Goal: Find contact information

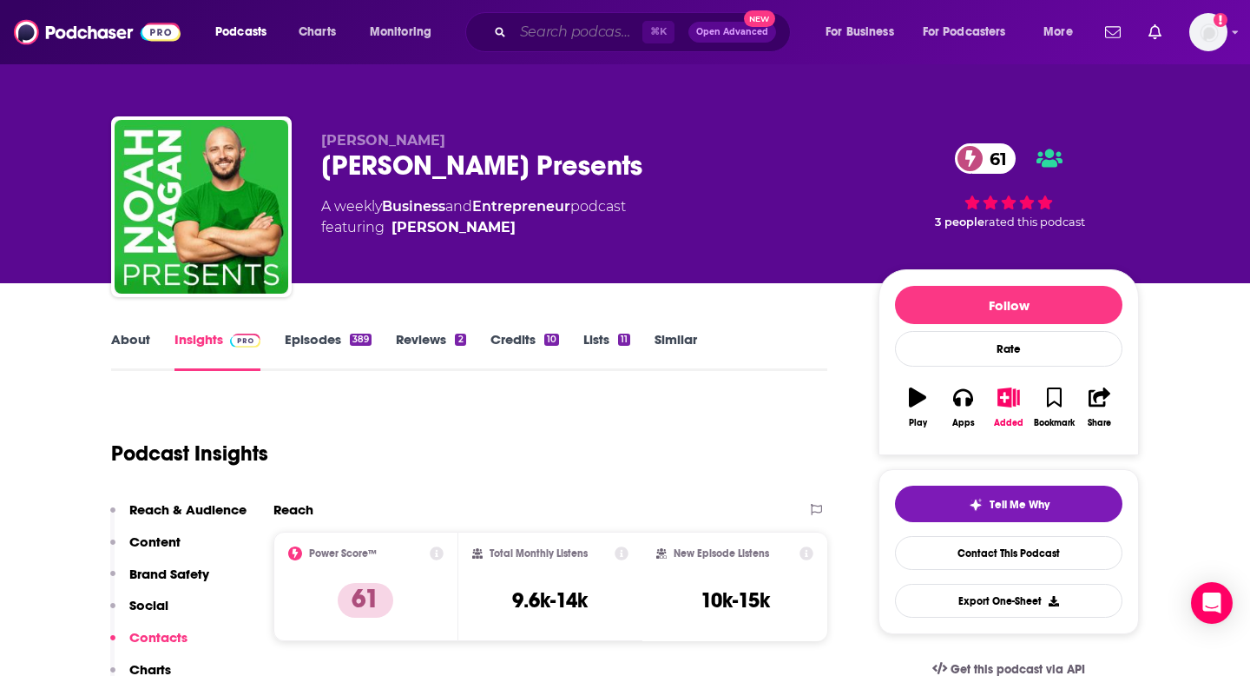
click at [562, 33] on input "Search podcasts, credits, & more..." at bounding box center [577, 32] width 129 height 28
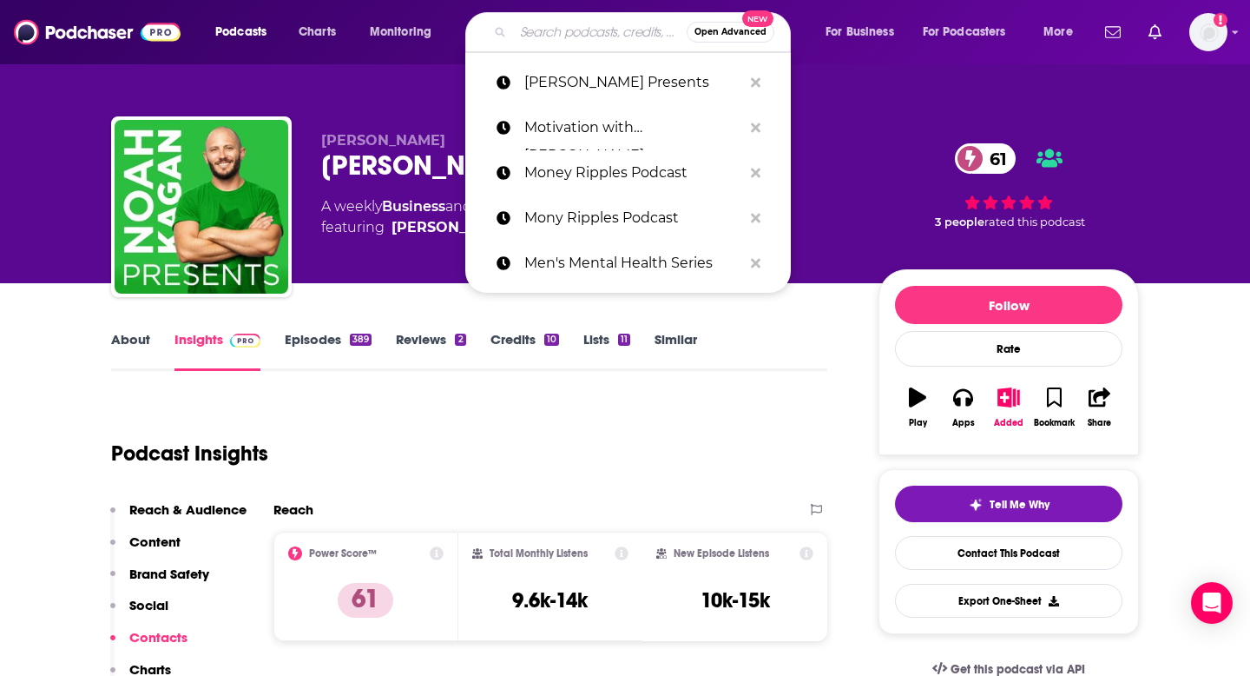
paste input "Nurture Small Business"
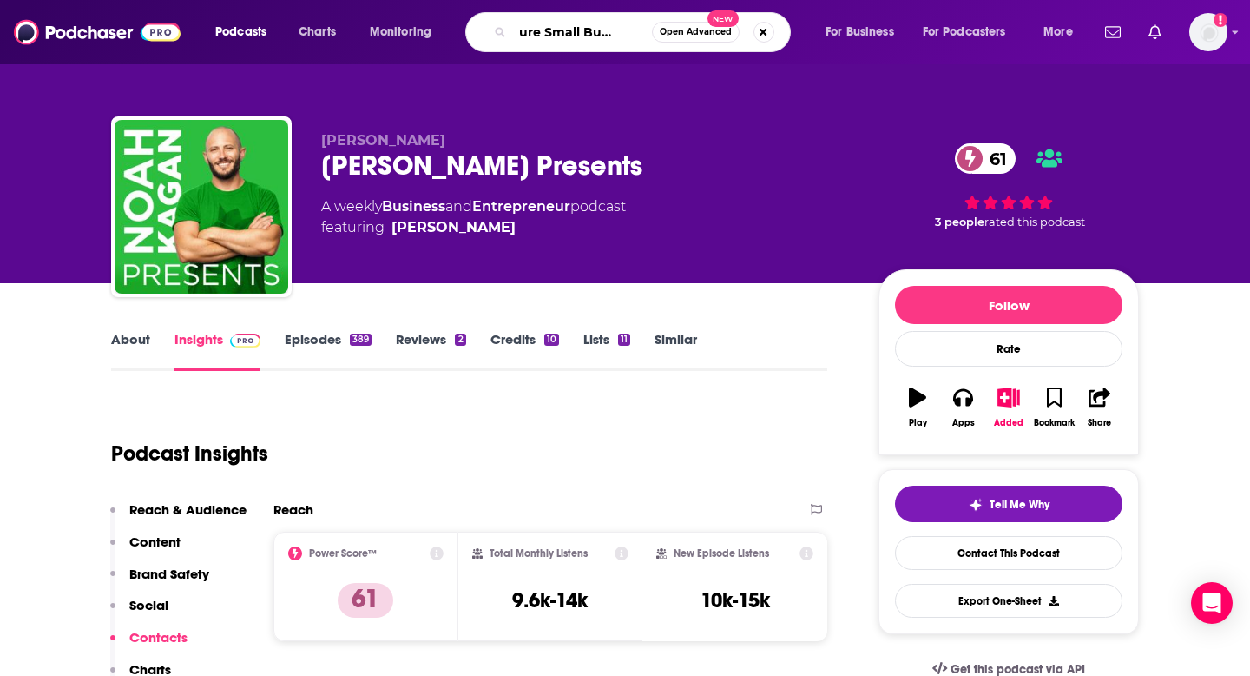
type input "Nurture Small Business"
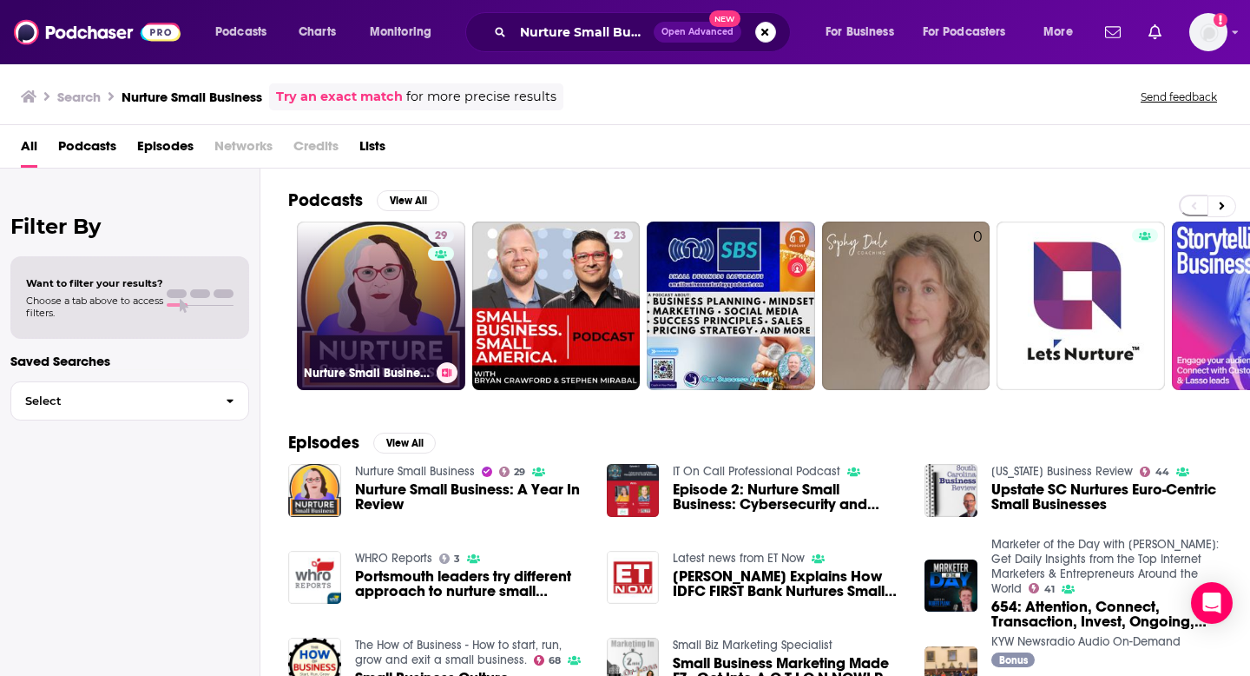
click at [388, 286] on link "29 Nurture Small Business" at bounding box center [381, 305] width 168 height 168
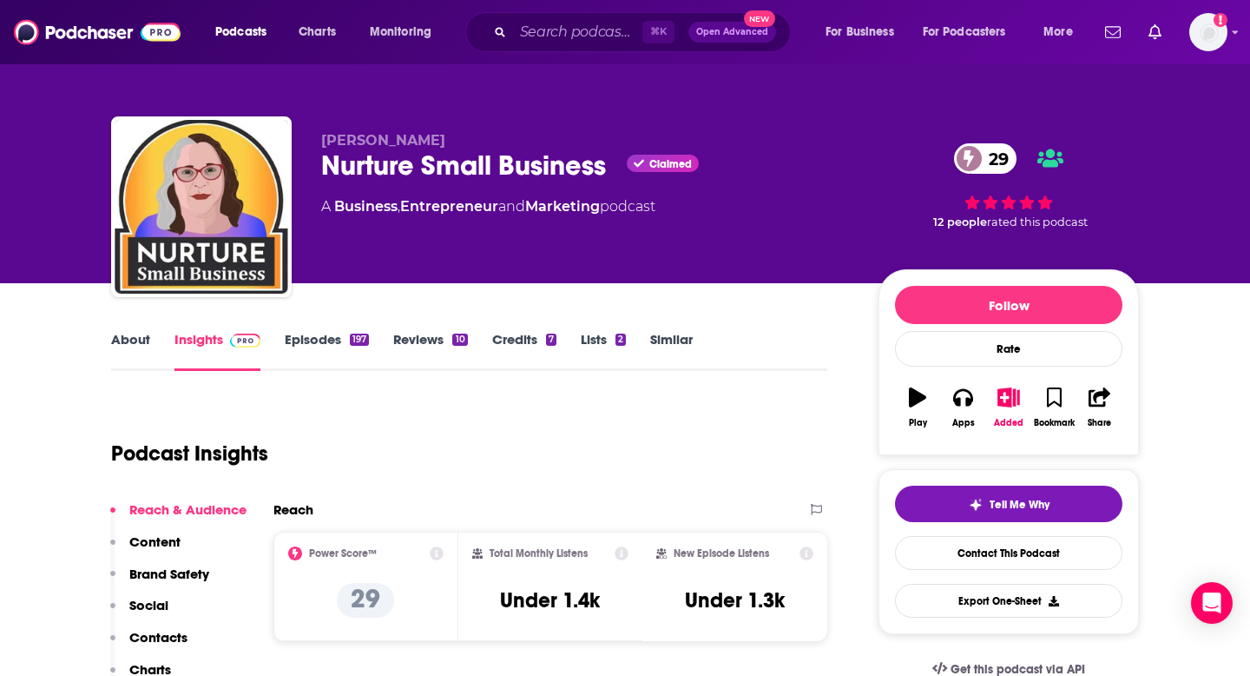
scroll to position [122, 0]
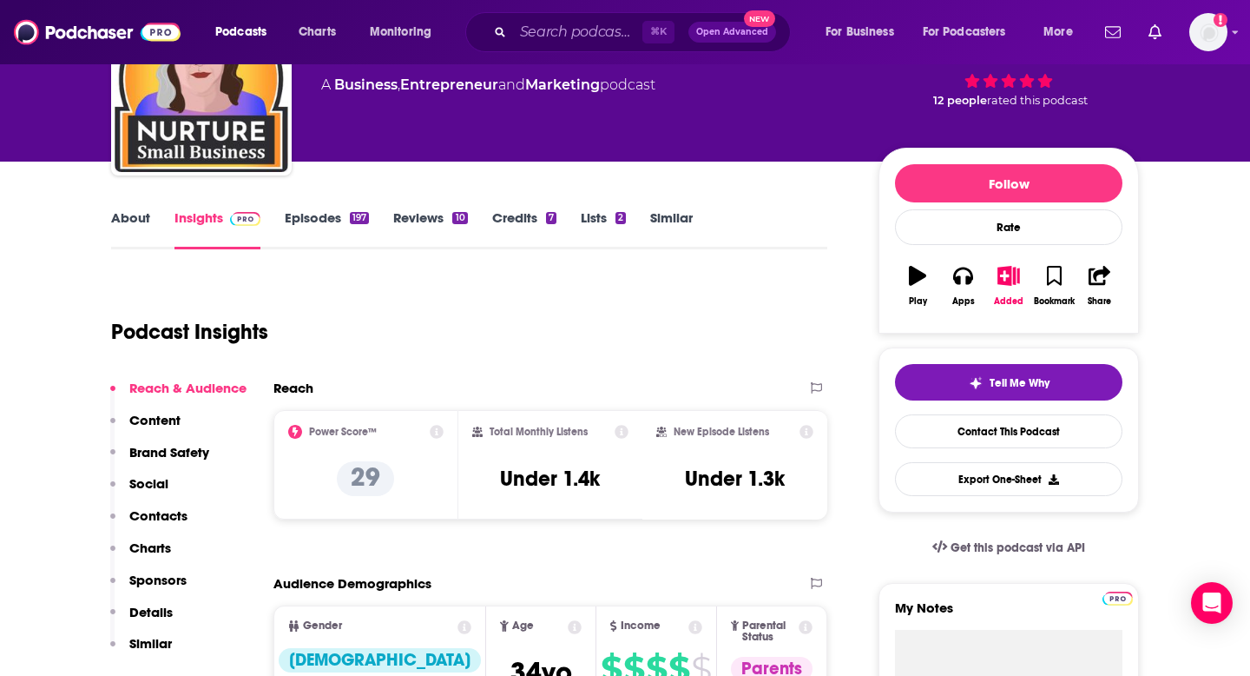
click at [154, 508] on p "Contacts" at bounding box center [158, 515] width 58 height 16
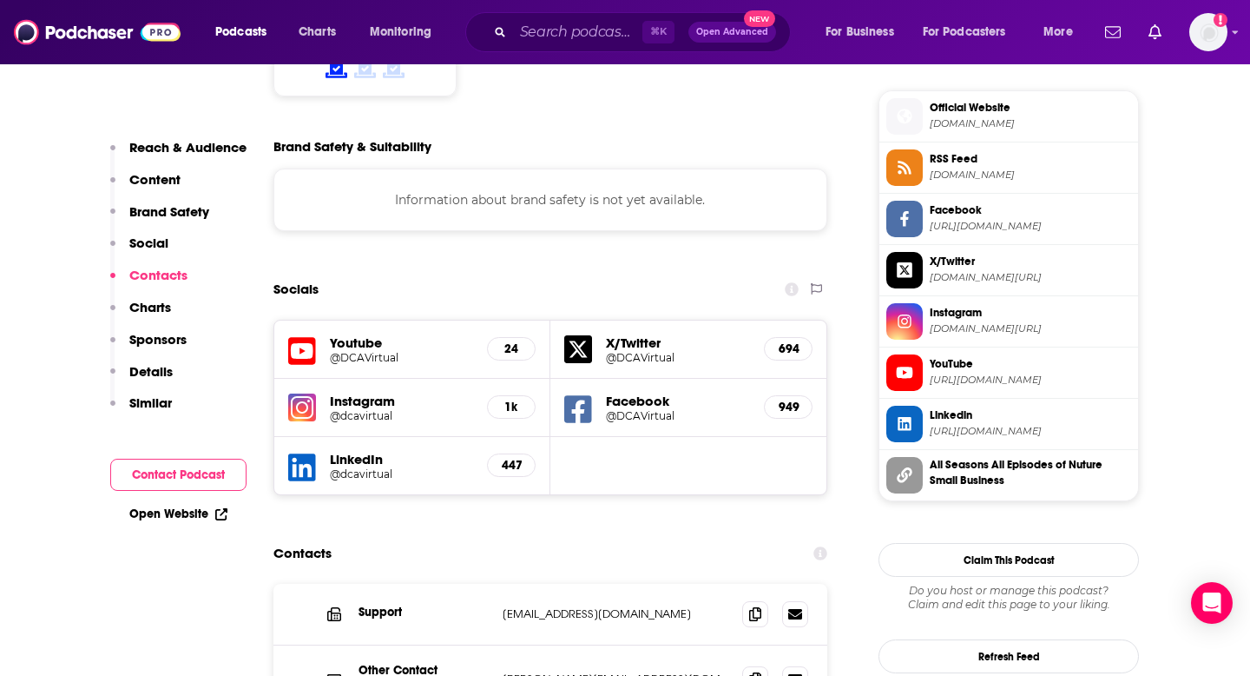
scroll to position [1731, 0]
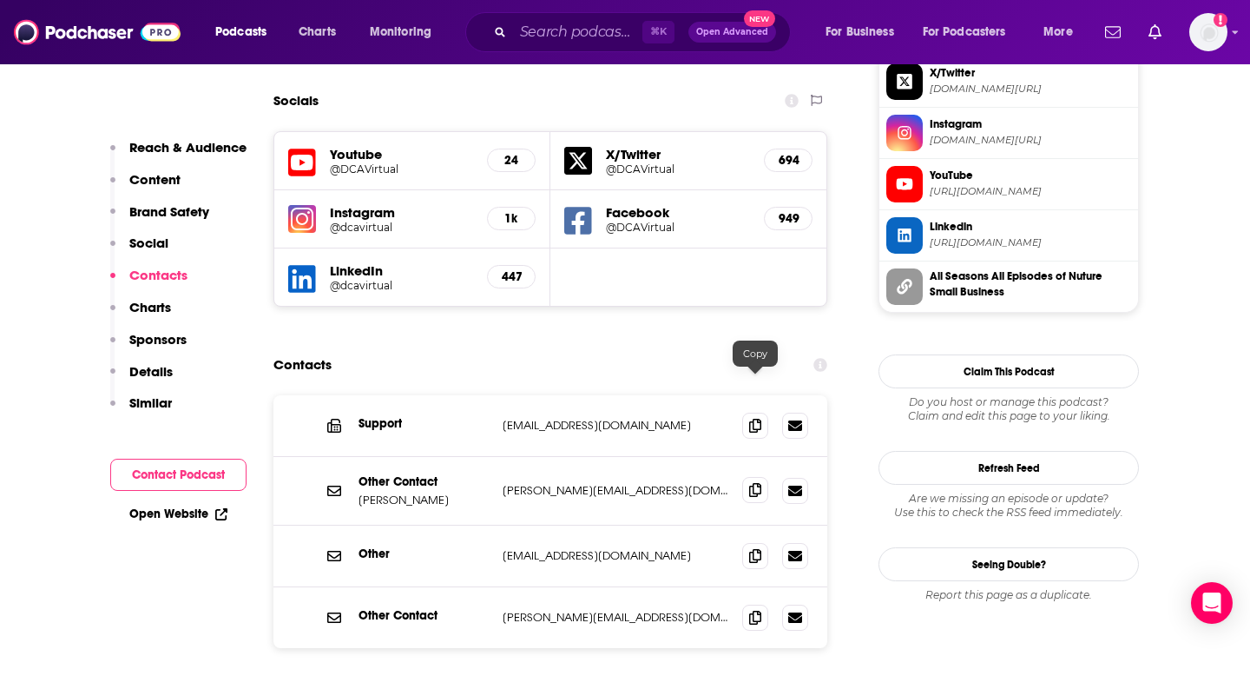
click at [754, 483] on icon at bounding box center [755, 490] width 12 height 14
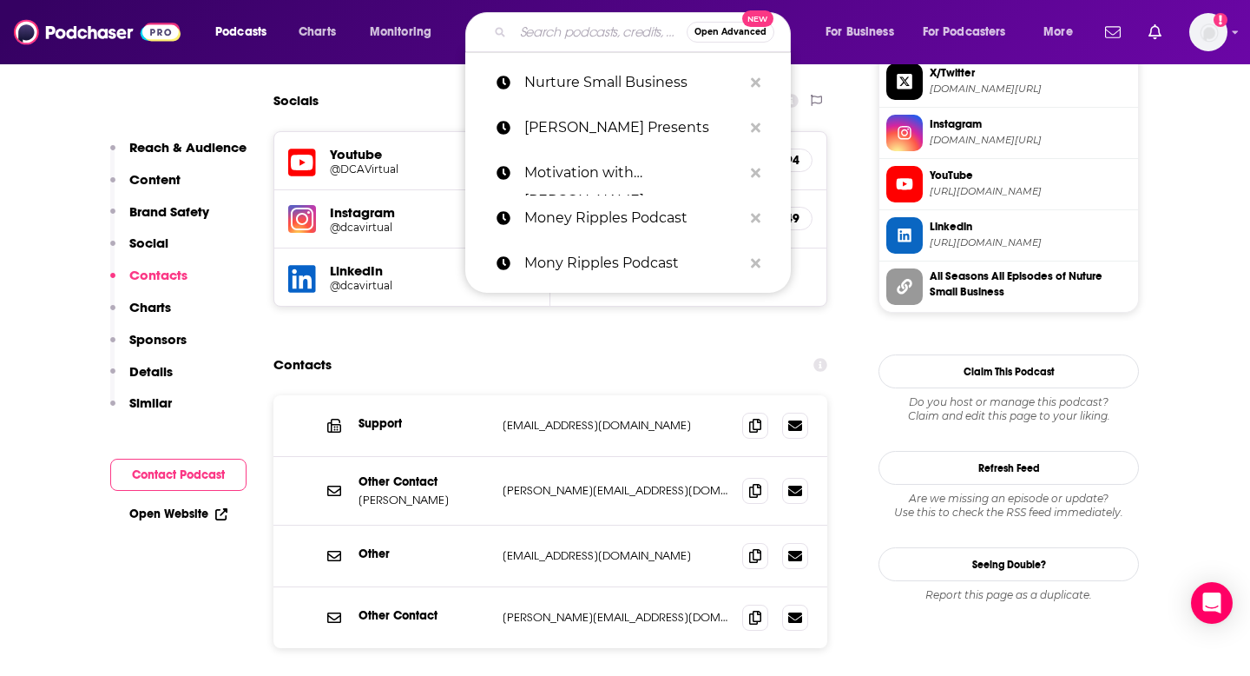
click at [544, 39] on input "Search podcasts, credits, & more..." at bounding box center [600, 32] width 174 height 28
paste input "Nutrition Diva"
type input "Nutrition Diva"
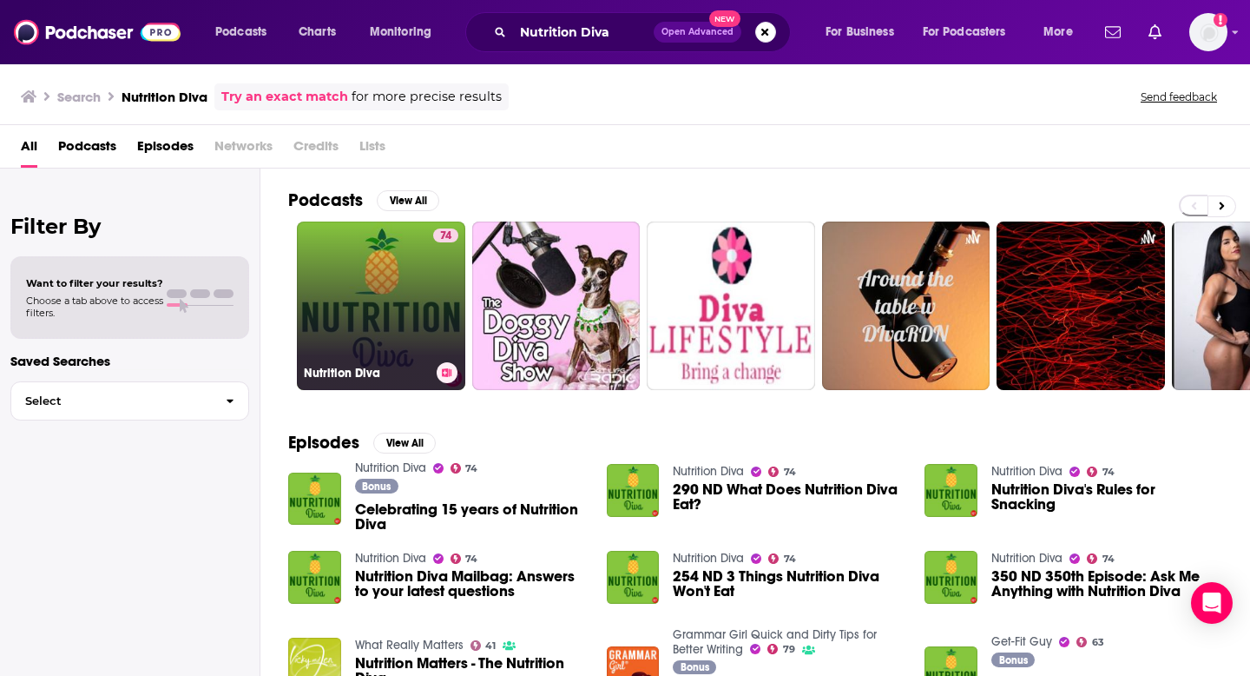
click at [406, 300] on link "74 Nutrition Diva" at bounding box center [381, 305] width 168 height 168
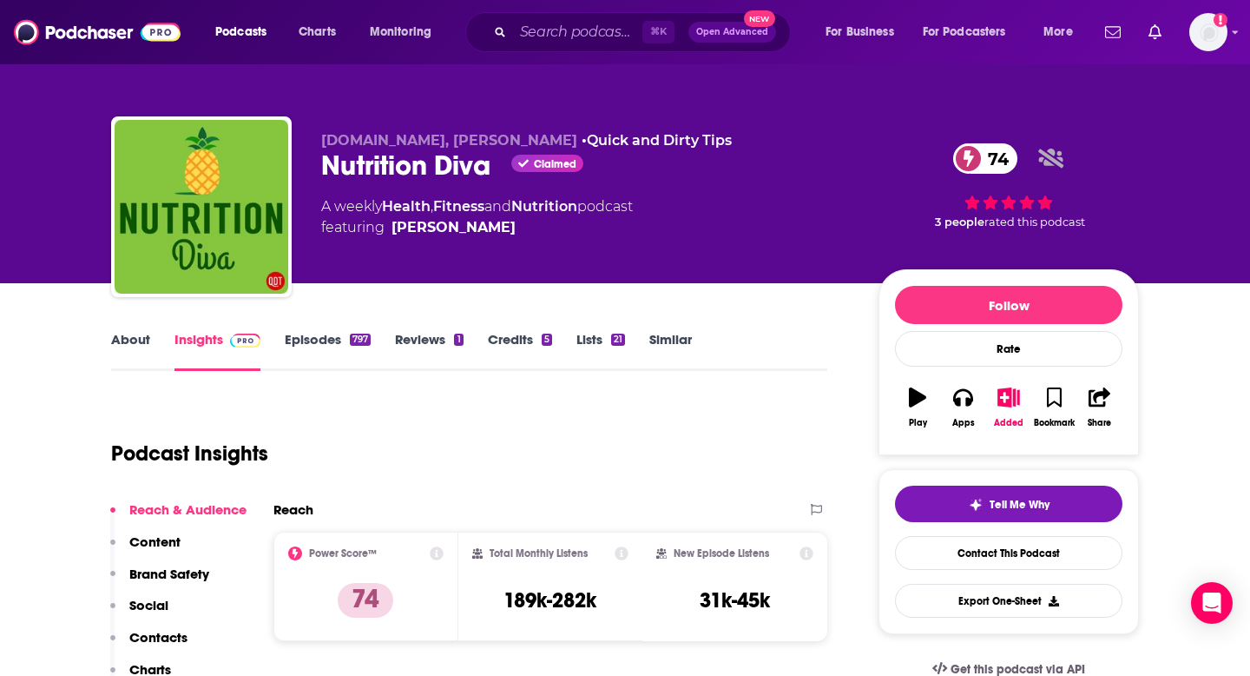
scroll to position [62, 0]
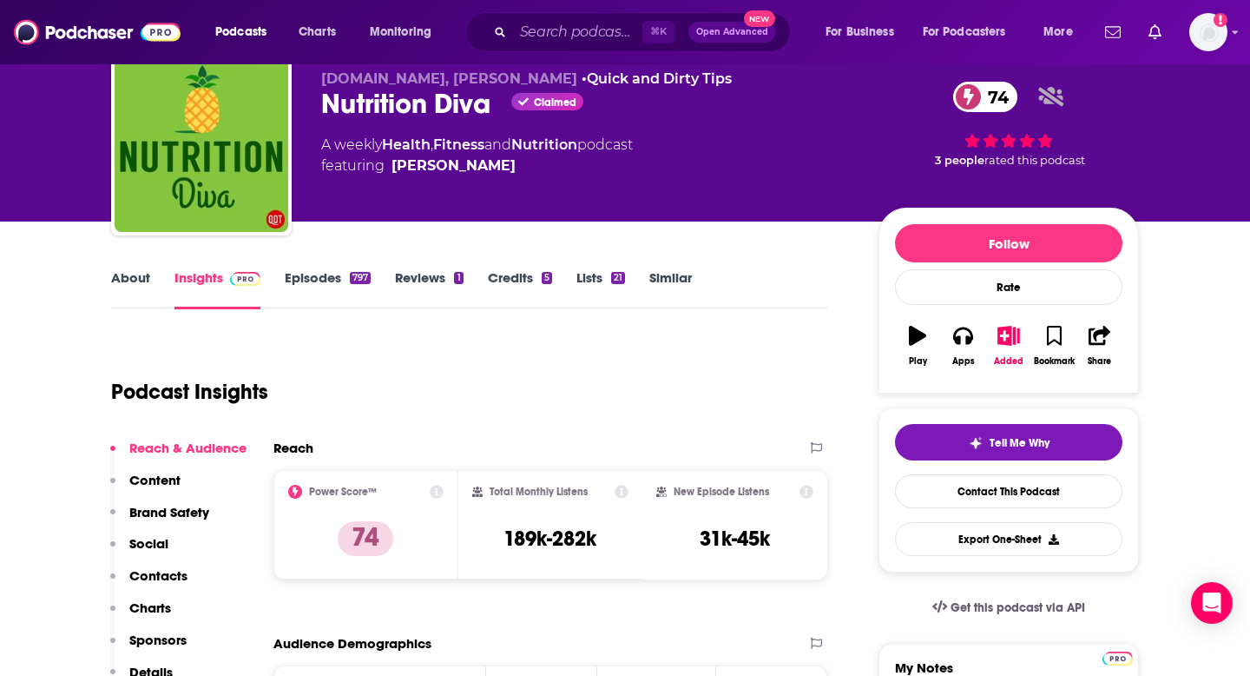
click at [150, 573] on p "Contacts" at bounding box center [158, 575] width 58 height 16
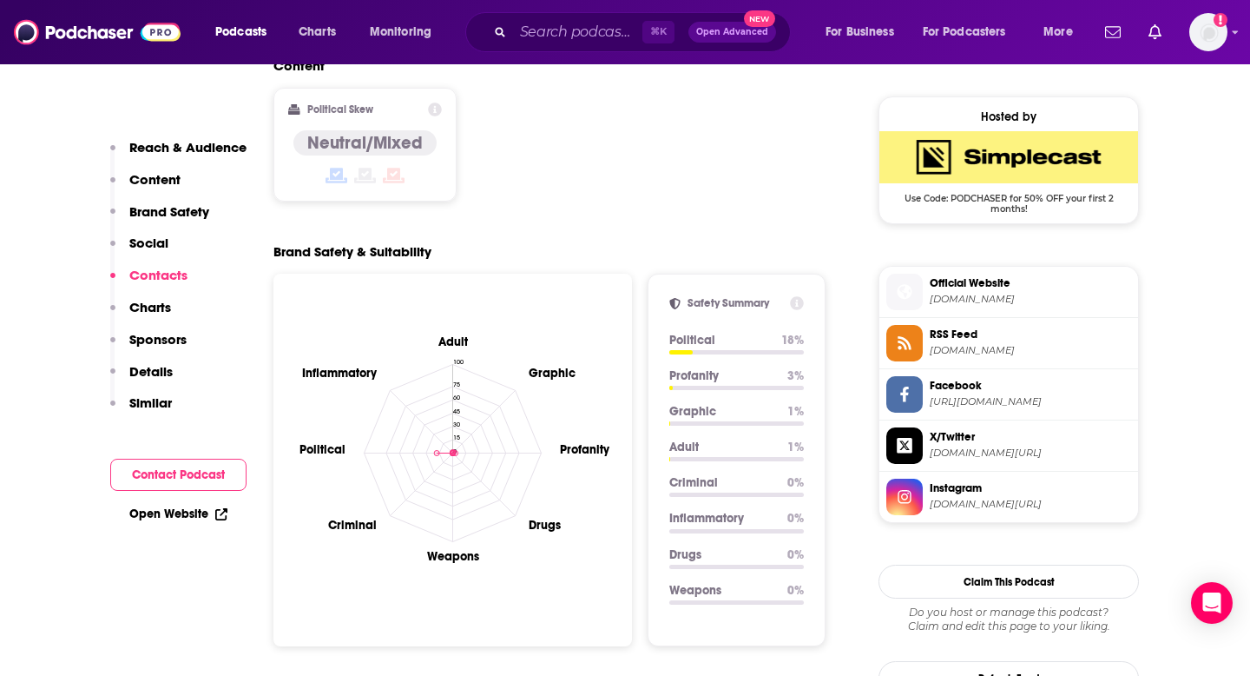
scroll to position [1947, 0]
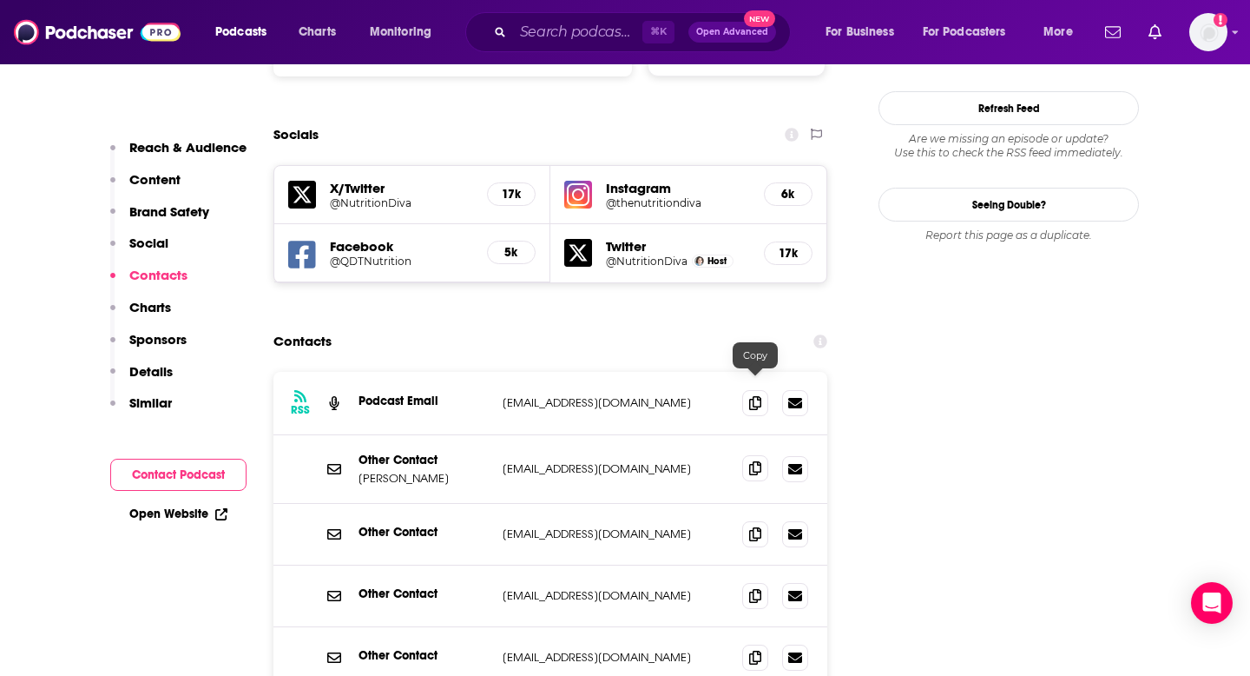
click at [754, 461] on icon at bounding box center [755, 468] width 12 height 14
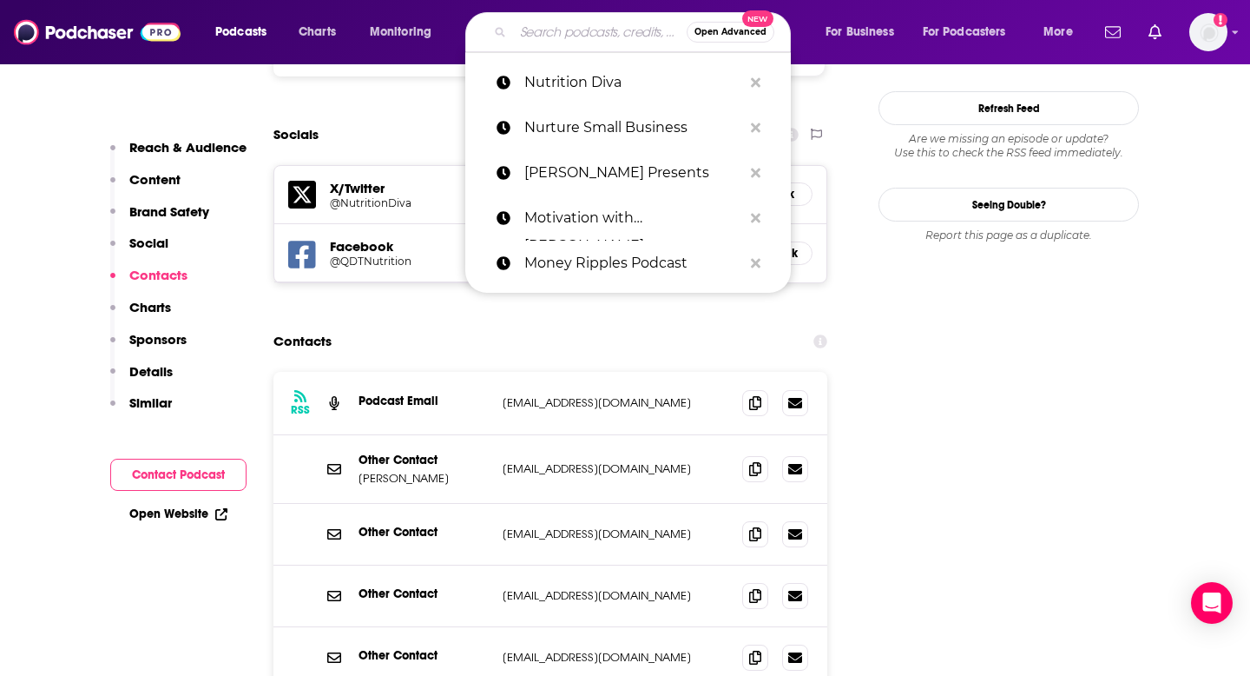
click at [588, 32] on input "Search podcasts, credits, & more..." at bounding box center [600, 32] width 174 height 28
paste input "Nutrition Facts"
type input "Nutrition Facts"
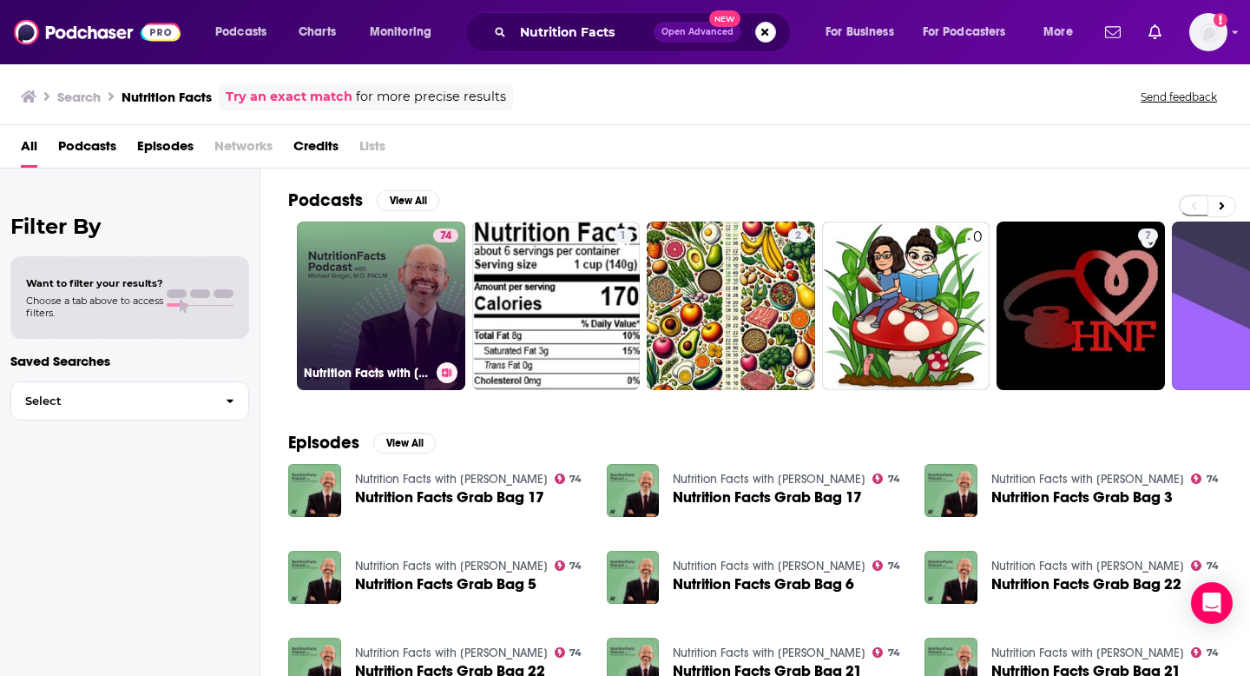
click at [358, 297] on link "74 Nutrition Facts with [PERSON_NAME]" at bounding box center [381, 305] width 168 height 168
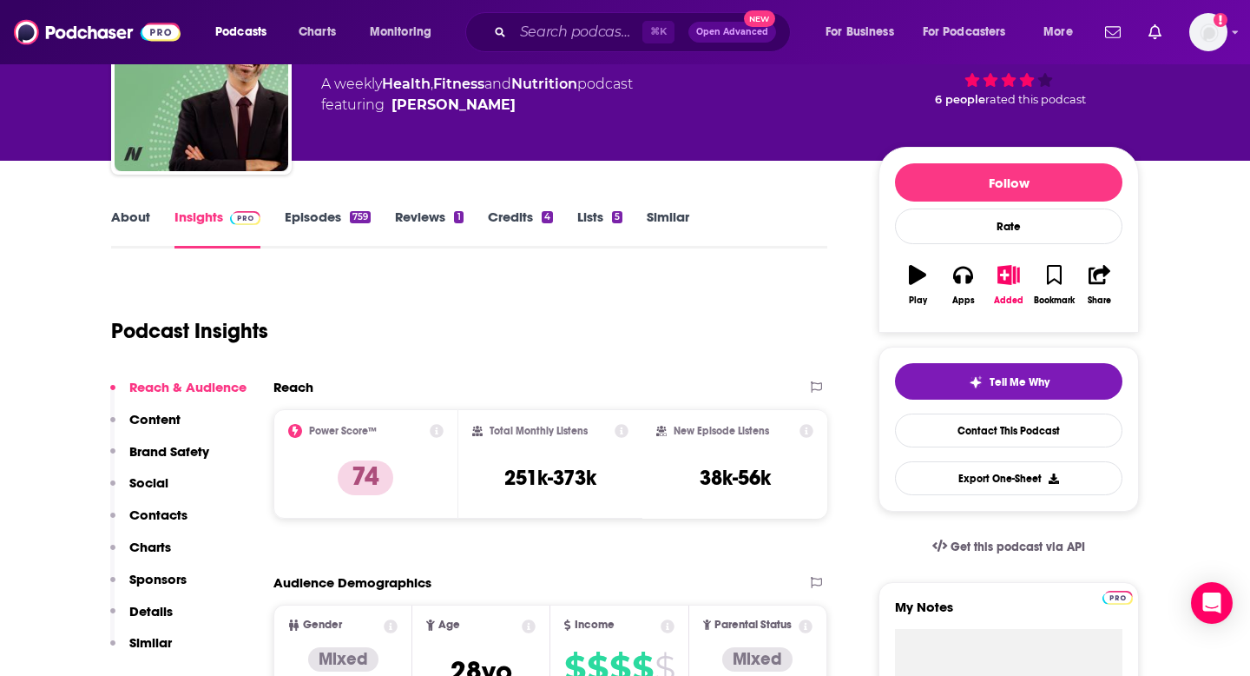
click at [158, 514] on p "Contacts" at bounding box center [158, 514] width 58 height 16
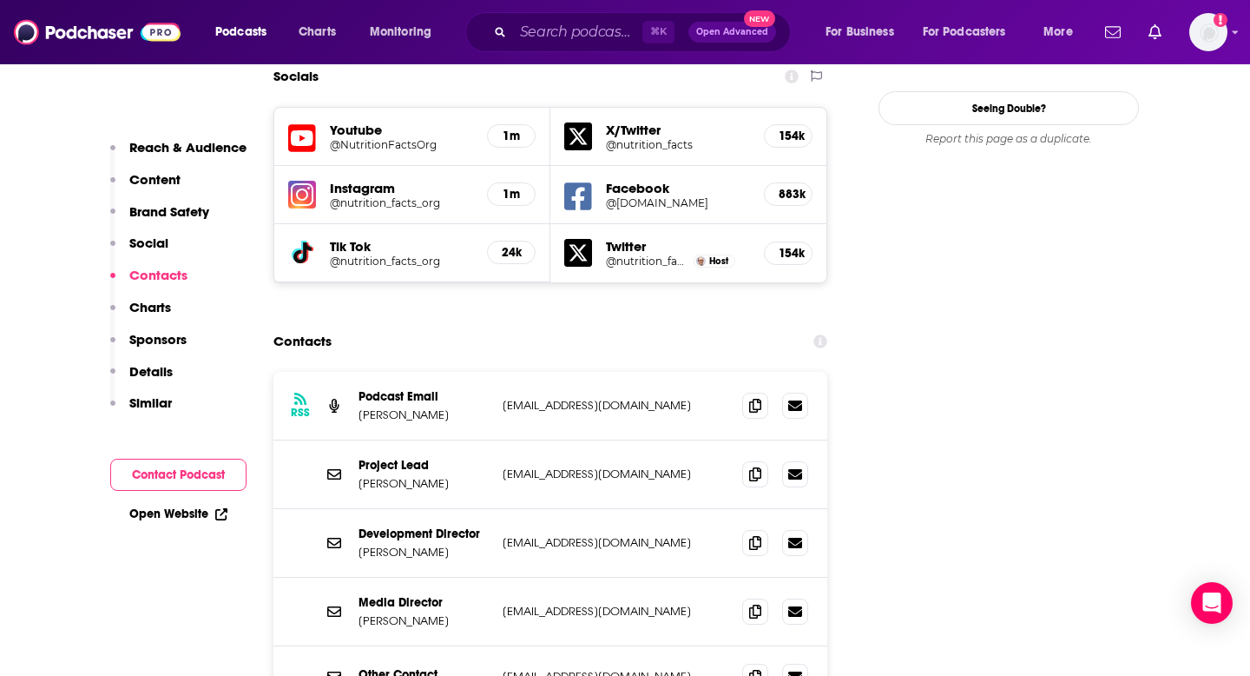
scroll to position [1985, 0]
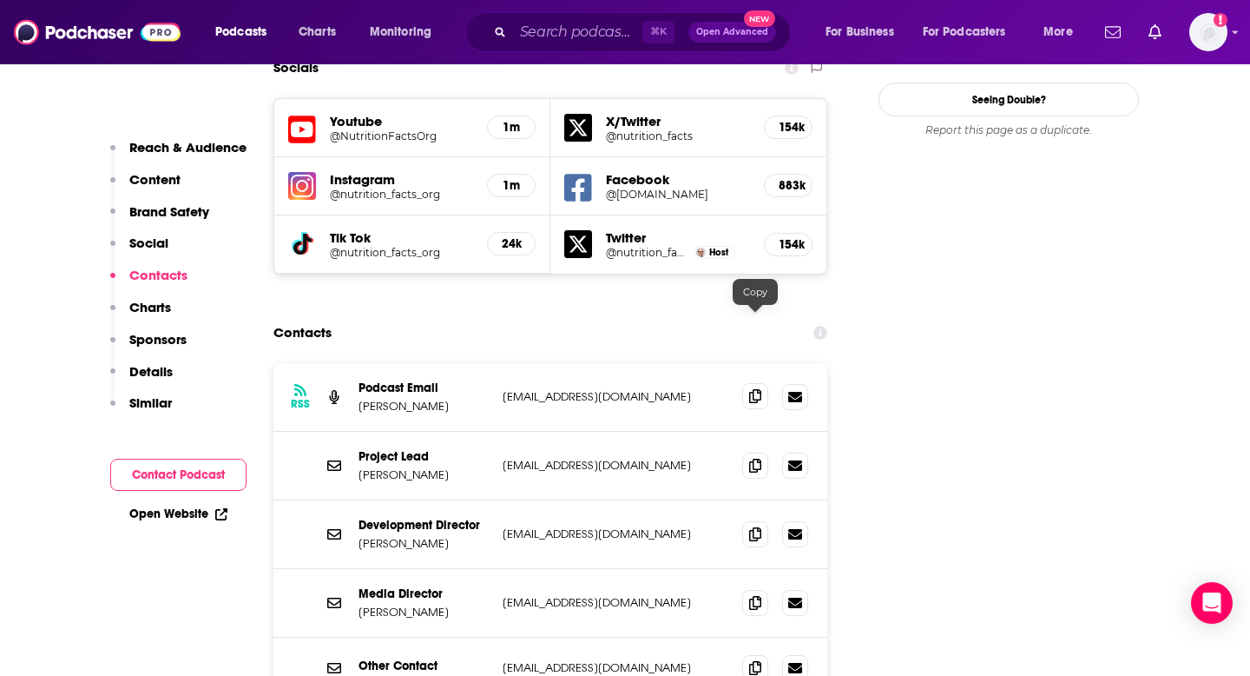
click at [754, 389] on icon at bounding box center [755, 396] width 12 height 14
click at [564, 31] on input "Search podcasts, credits, & more..." at bounding box center [577, 32] width 129 height 28
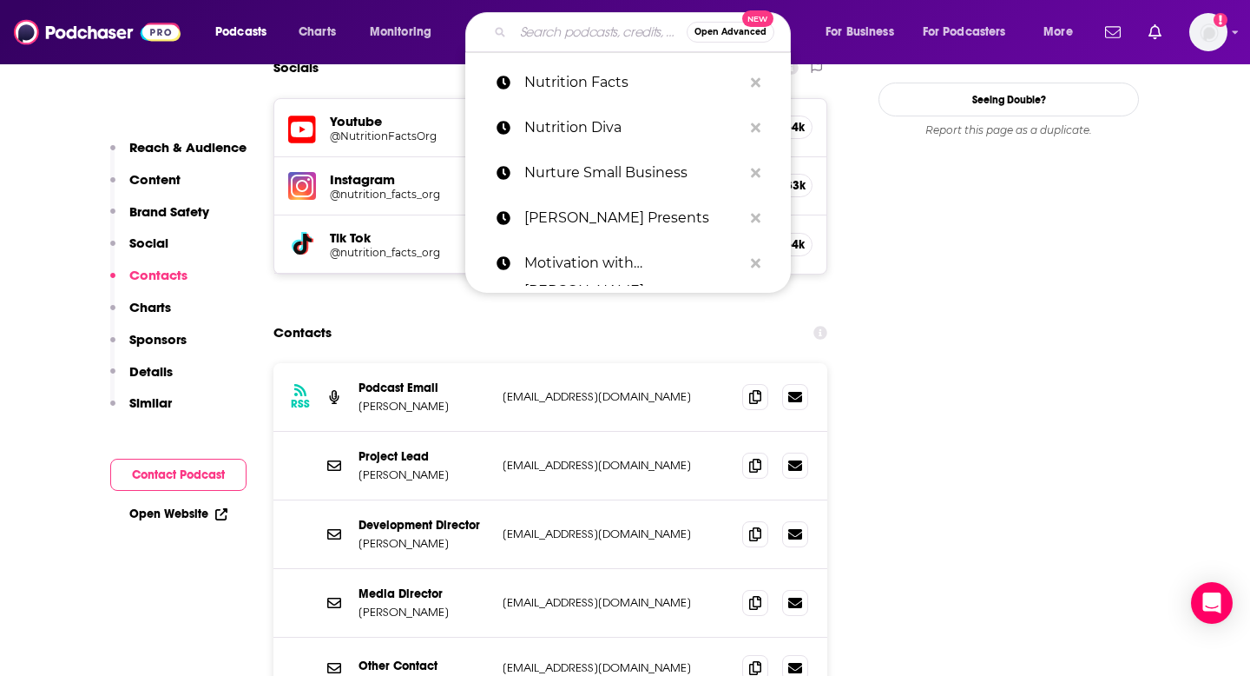
paste input "On Purpose with [PERSON_NAME]"
type input "On Purpose with [PERSON_NAME]"
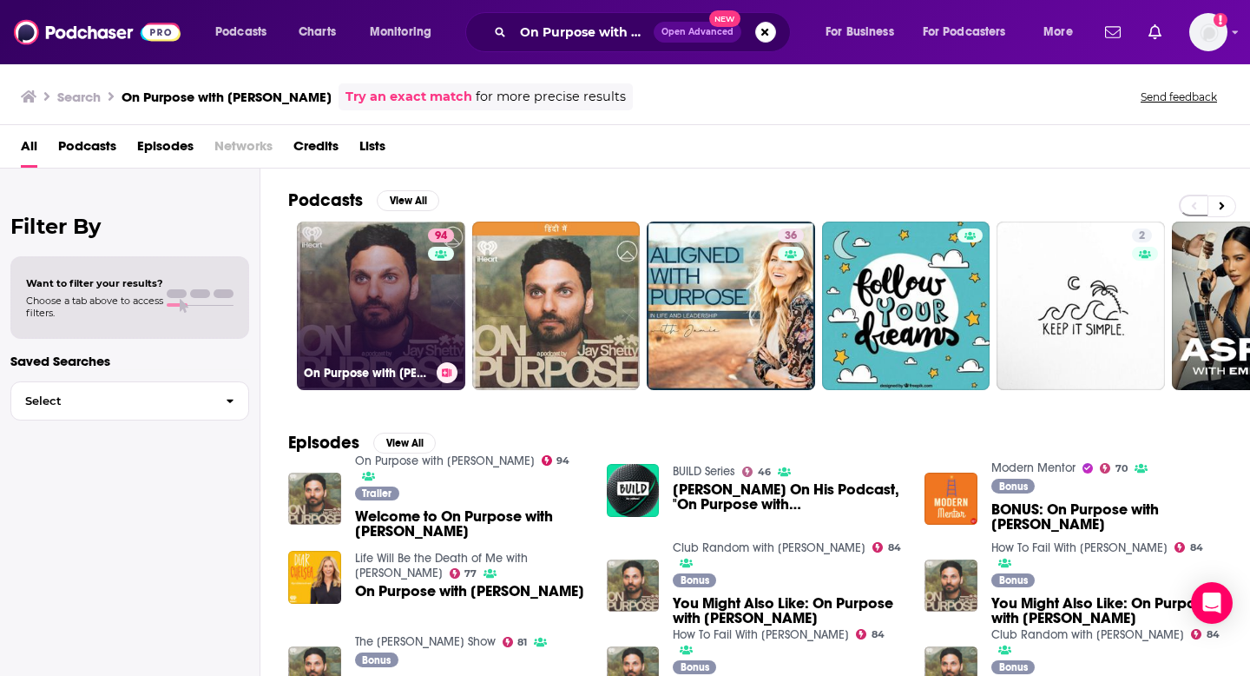
click at [386, 292] on link "94 On Purpose with [PERSON_NAME]" at bounding box center [381, 305] width 168 height 168
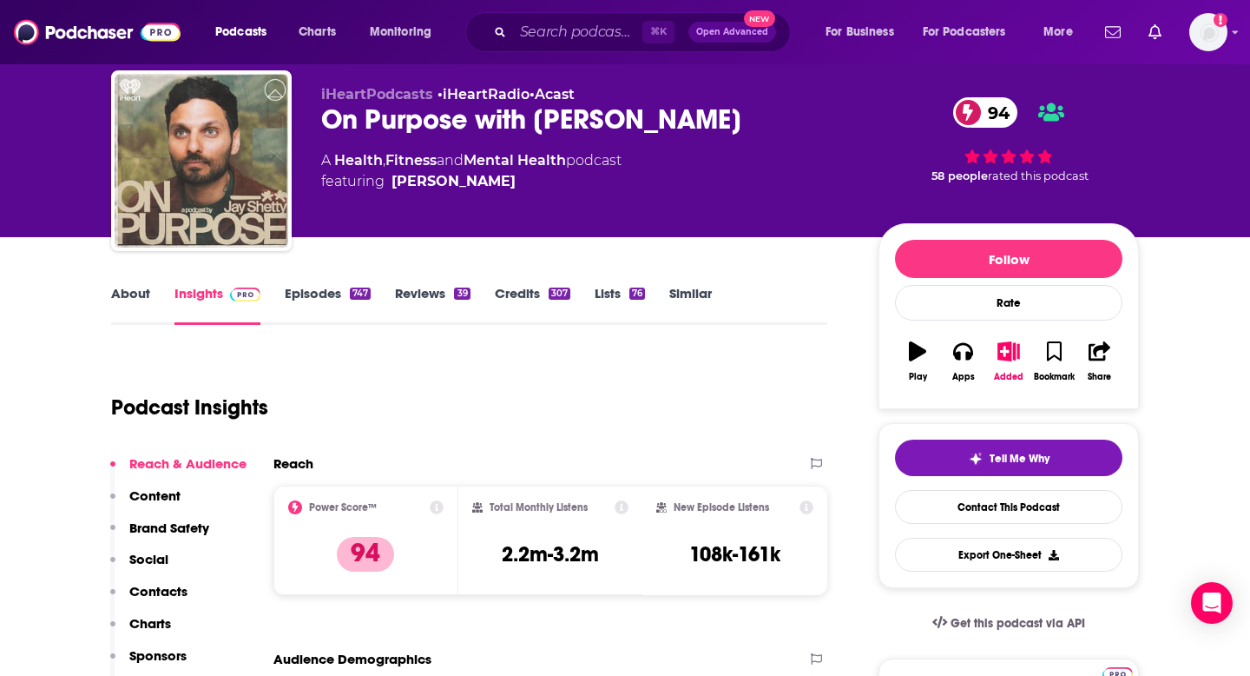
click at [176, 592] on p "Contacts" at bounding box center [158, 591] width 58 height 16
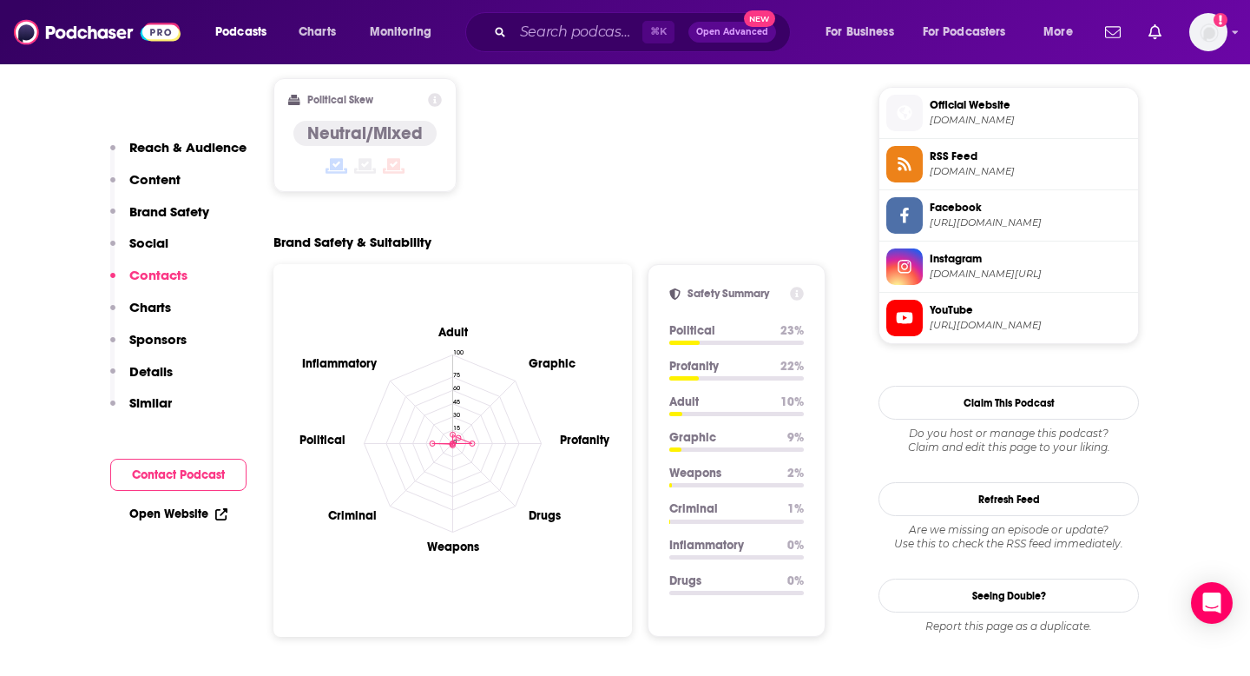
scroll to position [1967, 0]
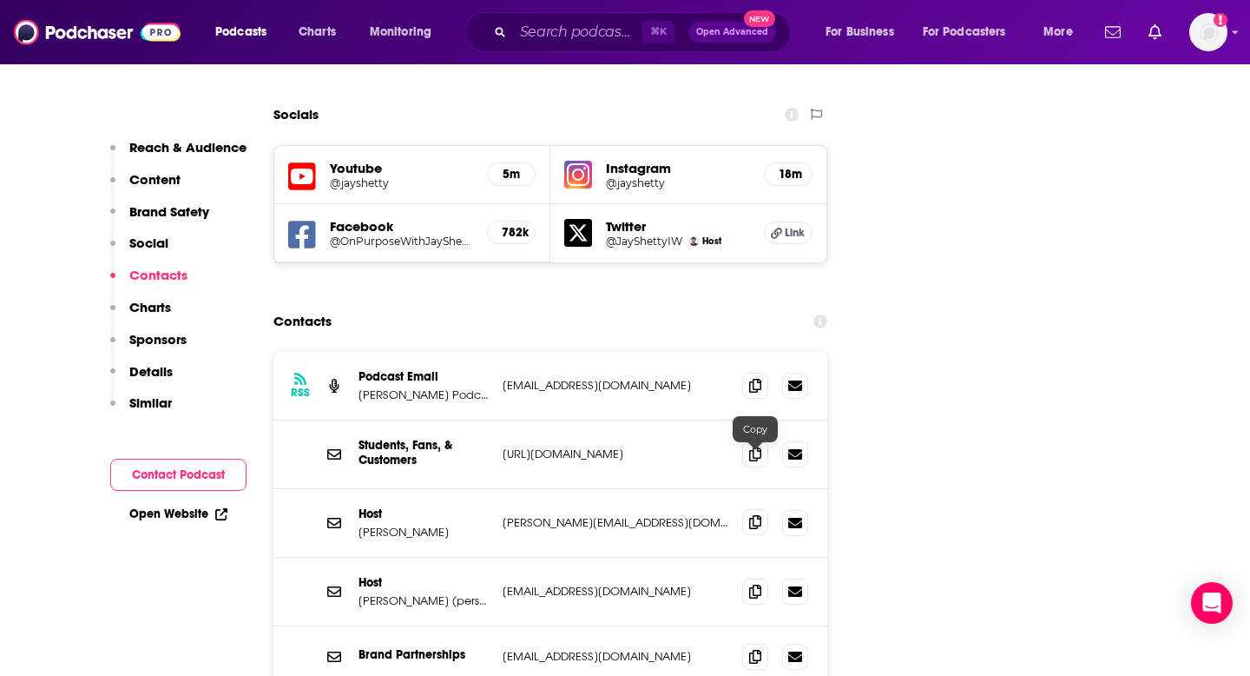
click at [749, 515] on icon at bounding box center [755, 522] width 12 height 14
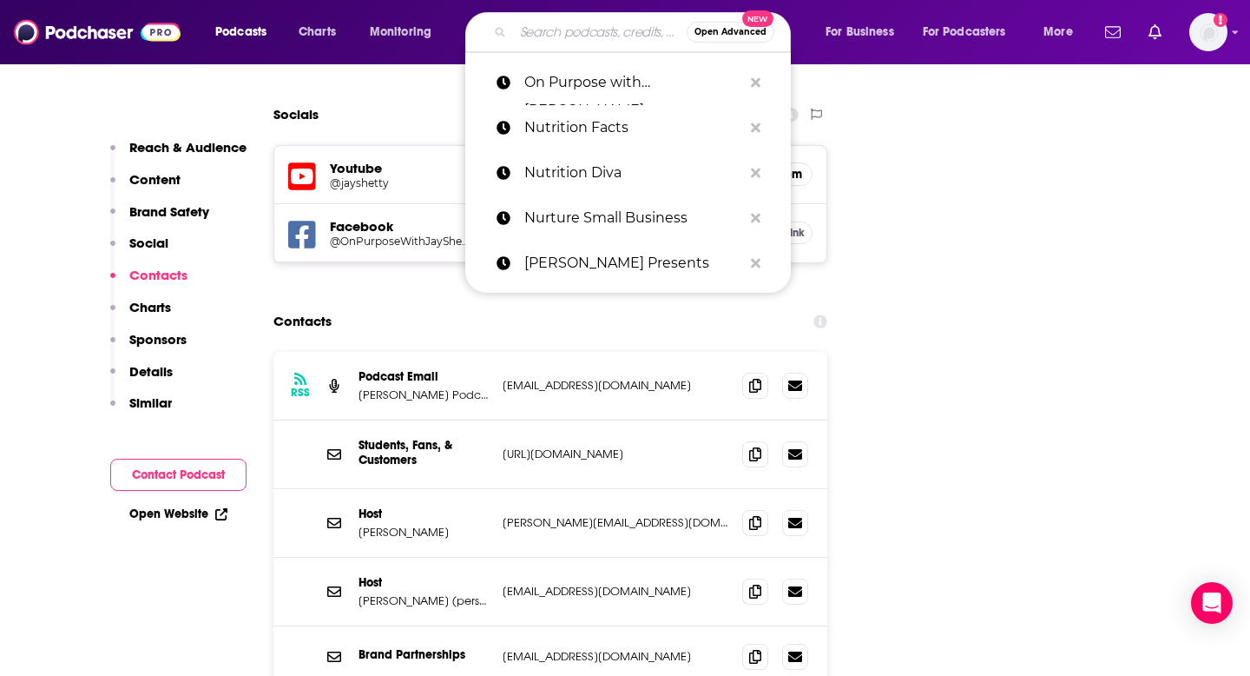
click at [563, 44] on input "Search podcasts, credits, & more..." at bounding box center [600, 32] width 174 height 28
paste input "[PERSON_NAME]'s Super Soul"
type input "[PERSON_NAME]'s Super Soul"
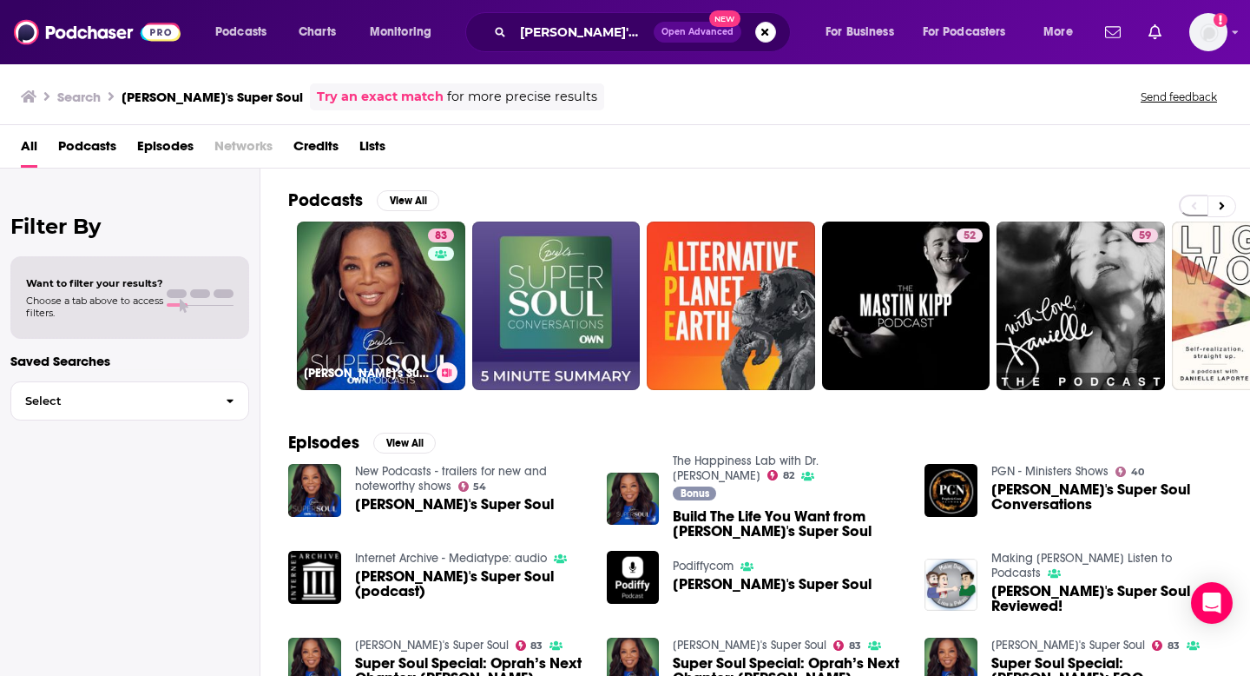
click at [389, 309] on link "83 [PERSON_NAME]'s Super Soul" at bounding box center [381, 305] width 168 height 168
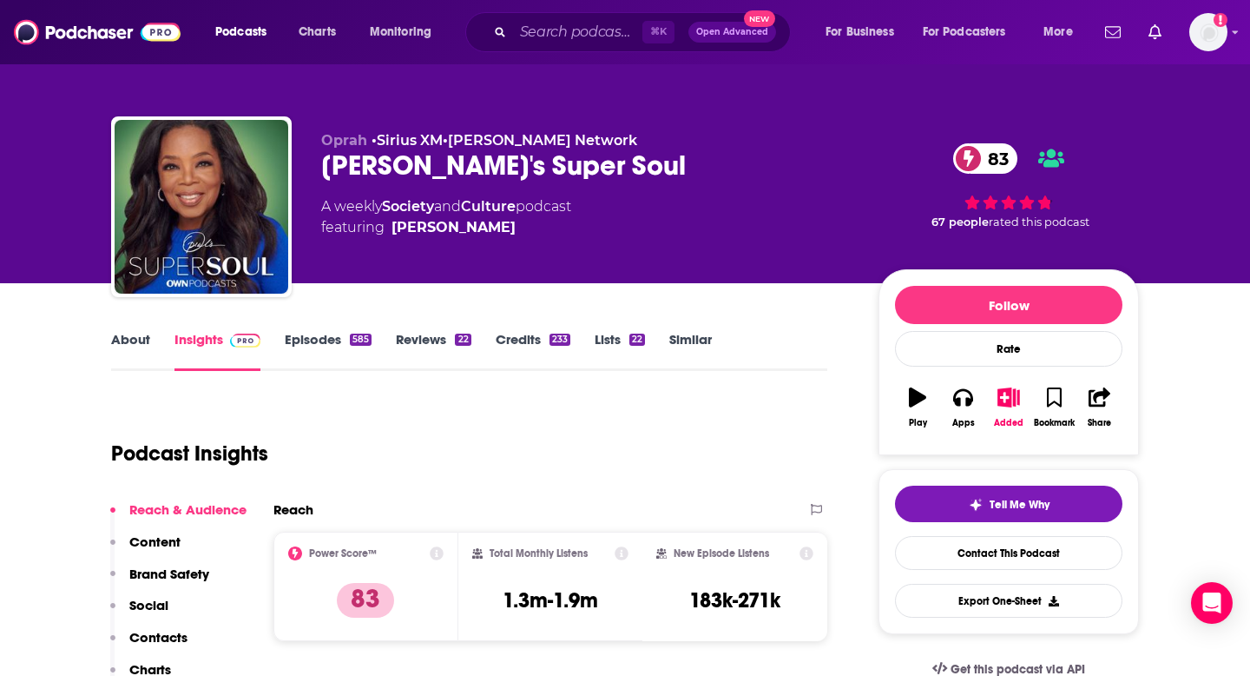
scroll to position [50, 0]
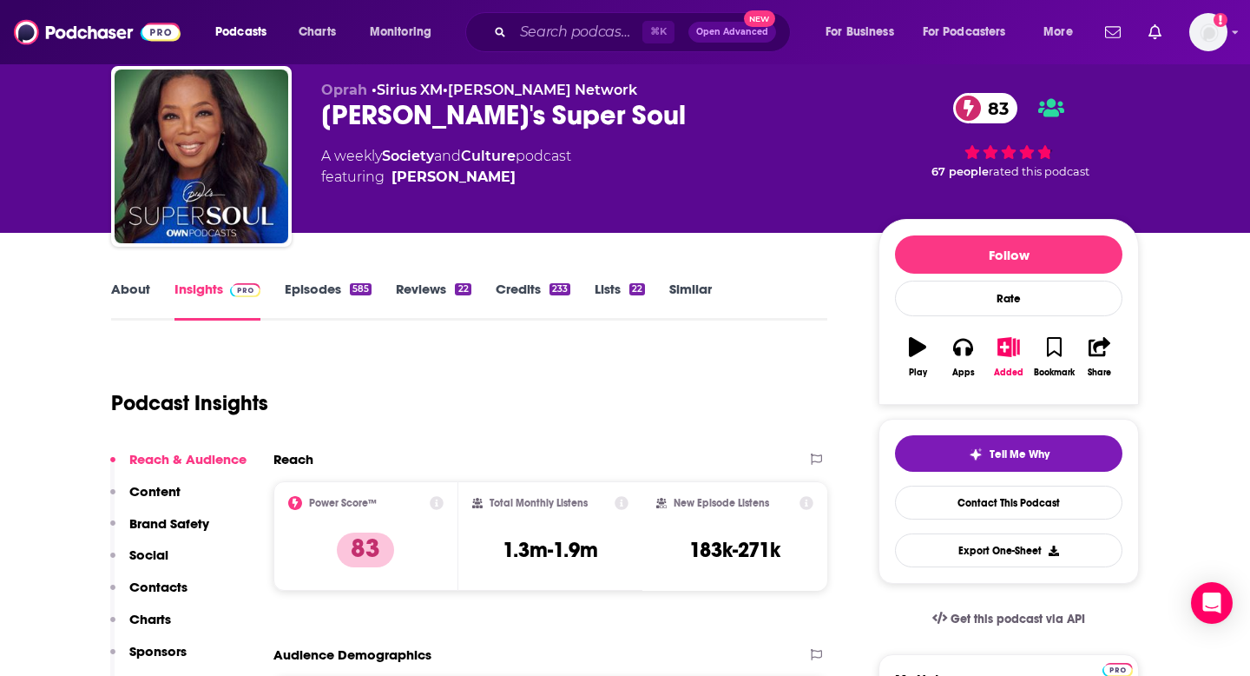
click at [175, 575] on div "Reach & Audience Content Brand Safety Social Contacts Charts Sponsors Details S…" at bounding box center [178, 594] width 136 height 287
click at [174, 589] on p "Contacts" at bounding box center [158, 586] width 58 height 16
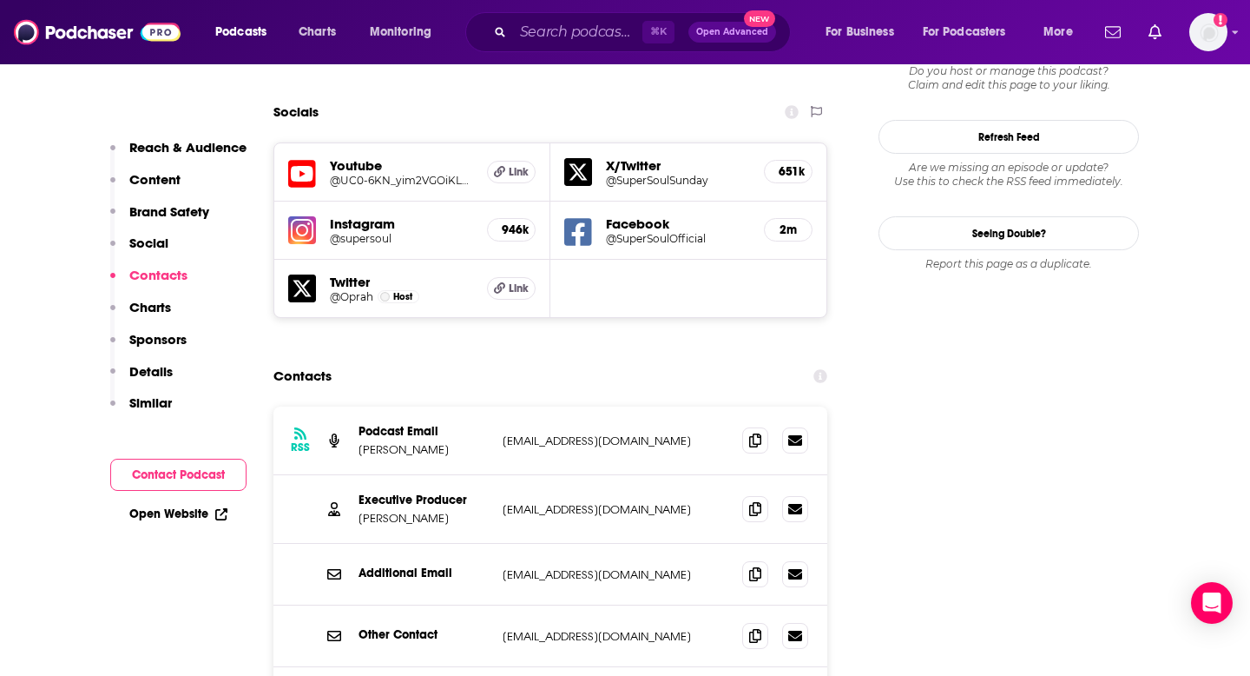
scroll to position [2005, 0]
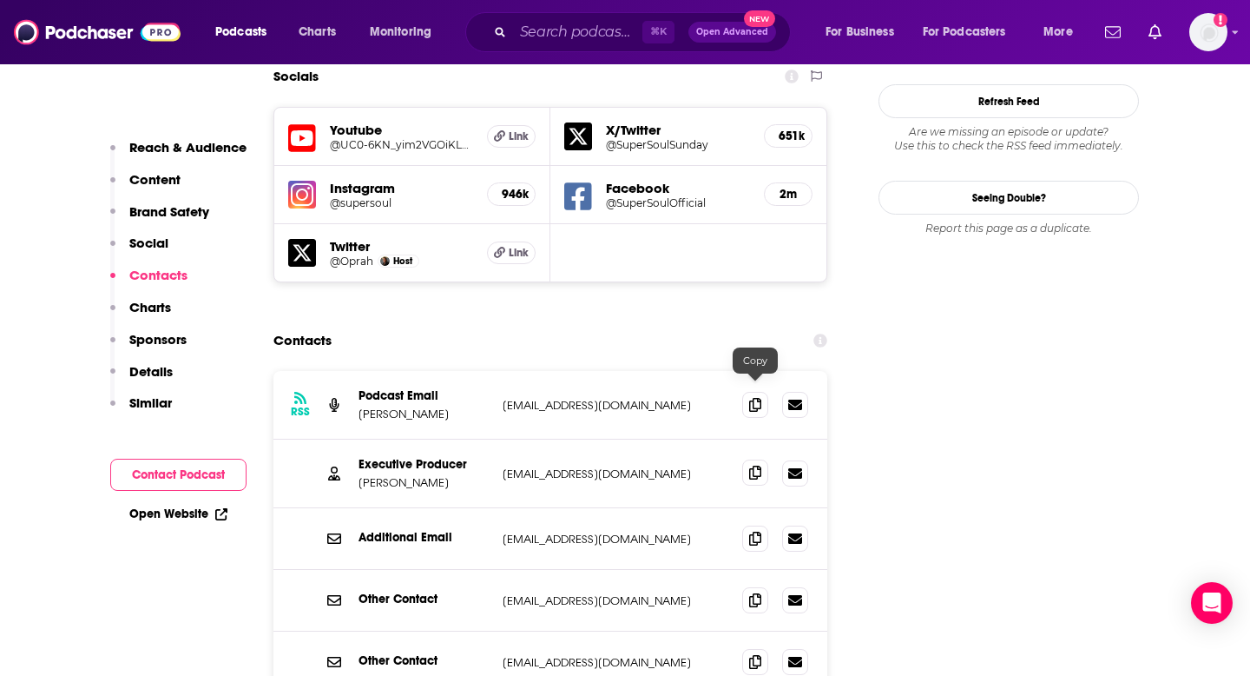
click at [753, 465] on icon at bounding box center [755, 472] width 12 height 14
